Goal: Navigation & Orientation: Find specific page/section

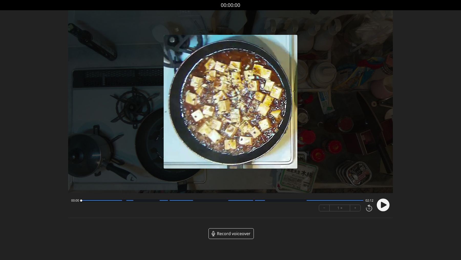
click at [383, 202] on icon at bounding box center [384, 205] width 6 height 6
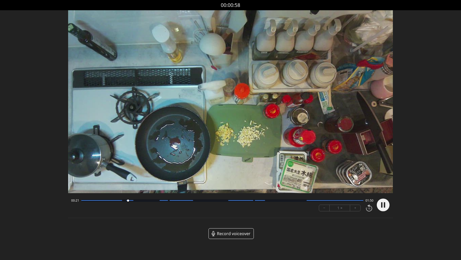
click at [379, 204] on circle at bounding box center [383, 204] width 13 height 13
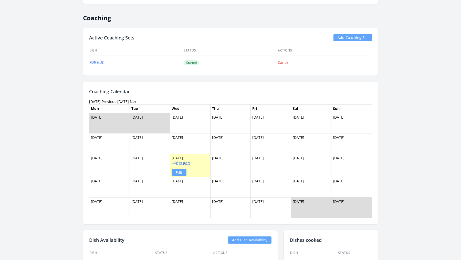
scroll to position [500, 0]
